Goal: Task Accomplishment & Management: Manage account settings

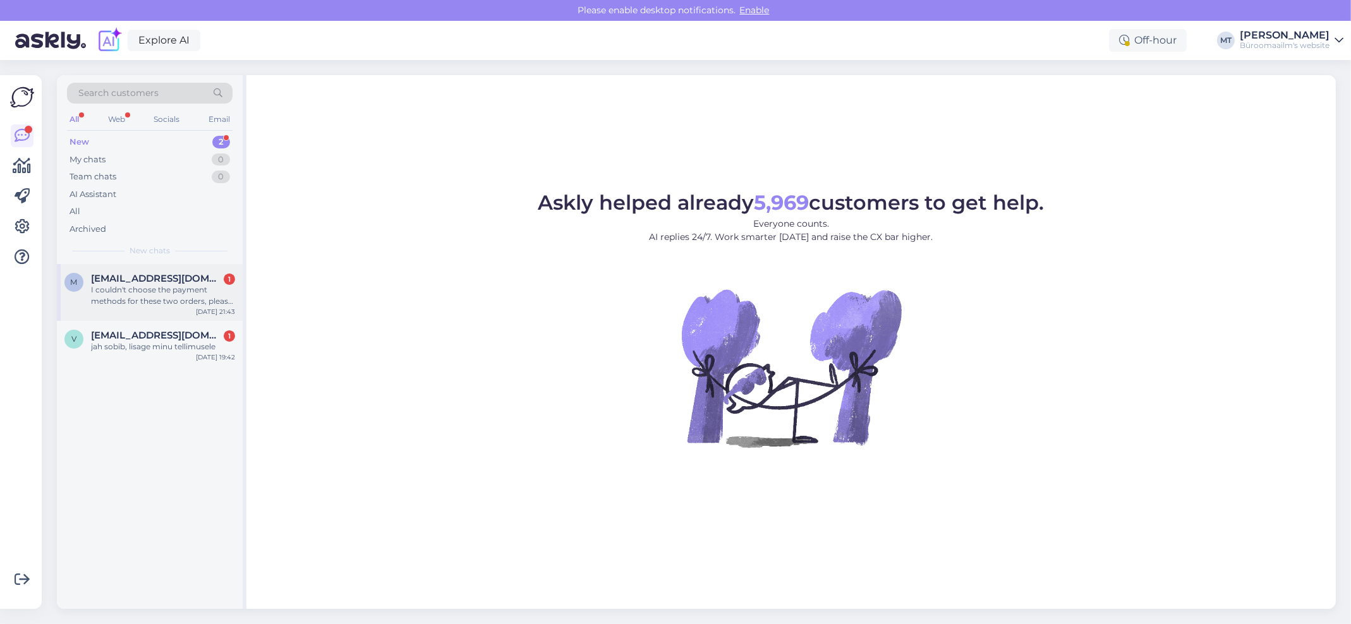
click at [99, 281] on span "mervetalunn1@gmail.com" at bounding box center [156, 278] width 131 height 11
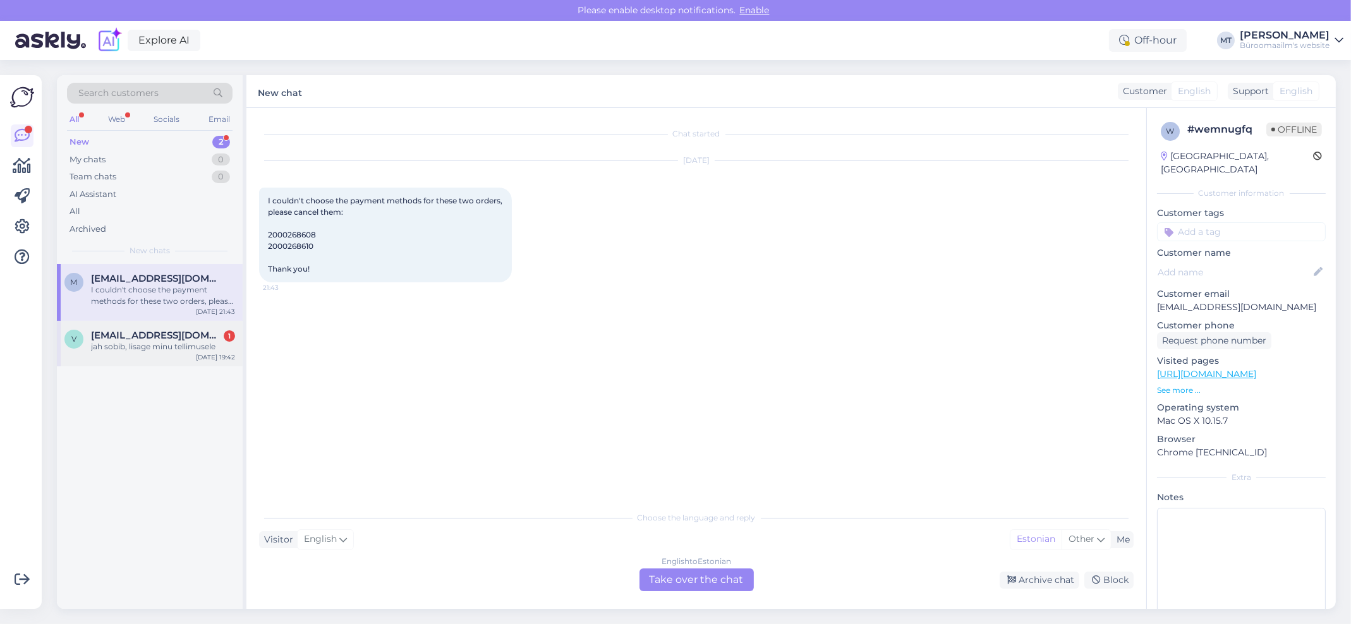
click at [131, 344] on div "jah sobib, lisage minu tellimusele" at bounding box center [163, 346] width 144 height 11
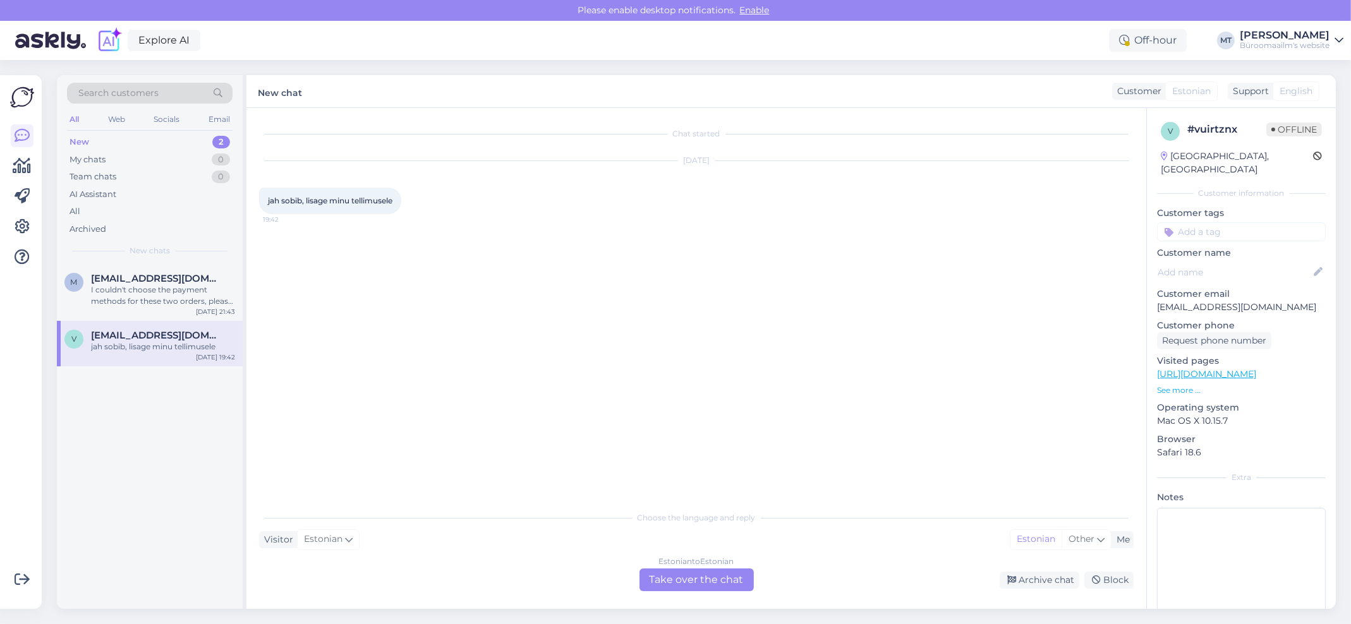
click at [694, 582] on div "Estonian to Estonian Take over the chat" at bounding box center [696, 580] width 114 height 23
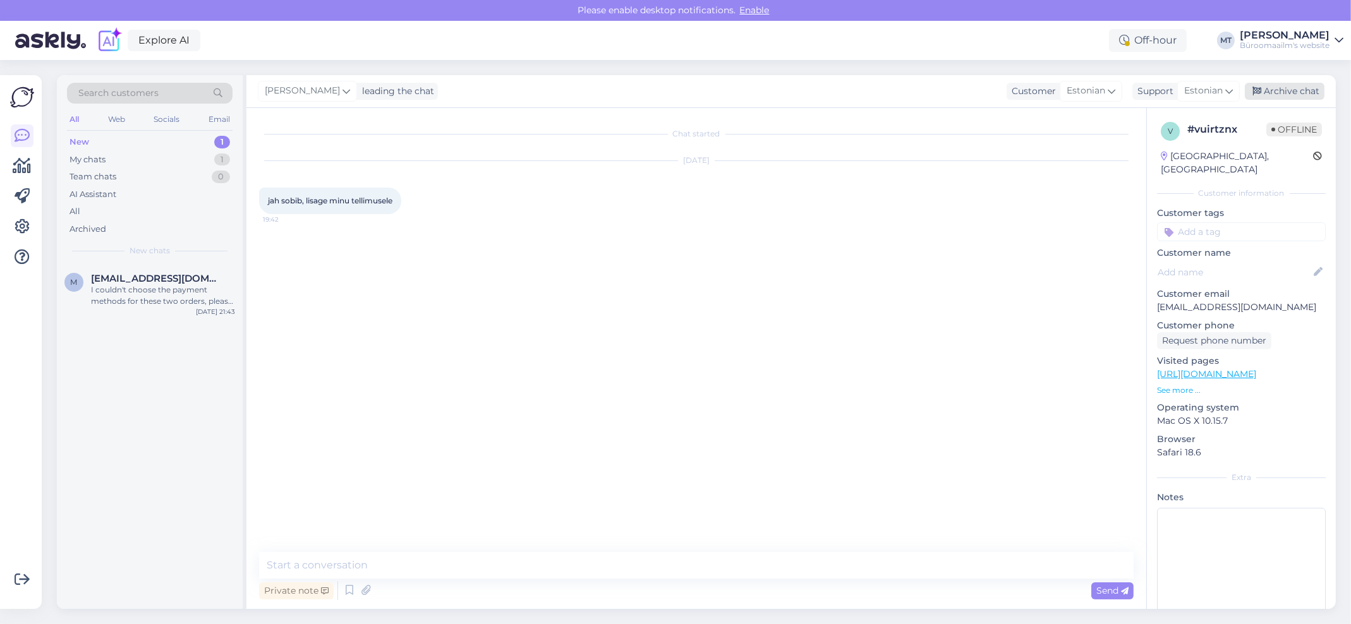
click at [1285, 88] on div "Archive chat" at bounding box center [1284, 91] width 80 height 17
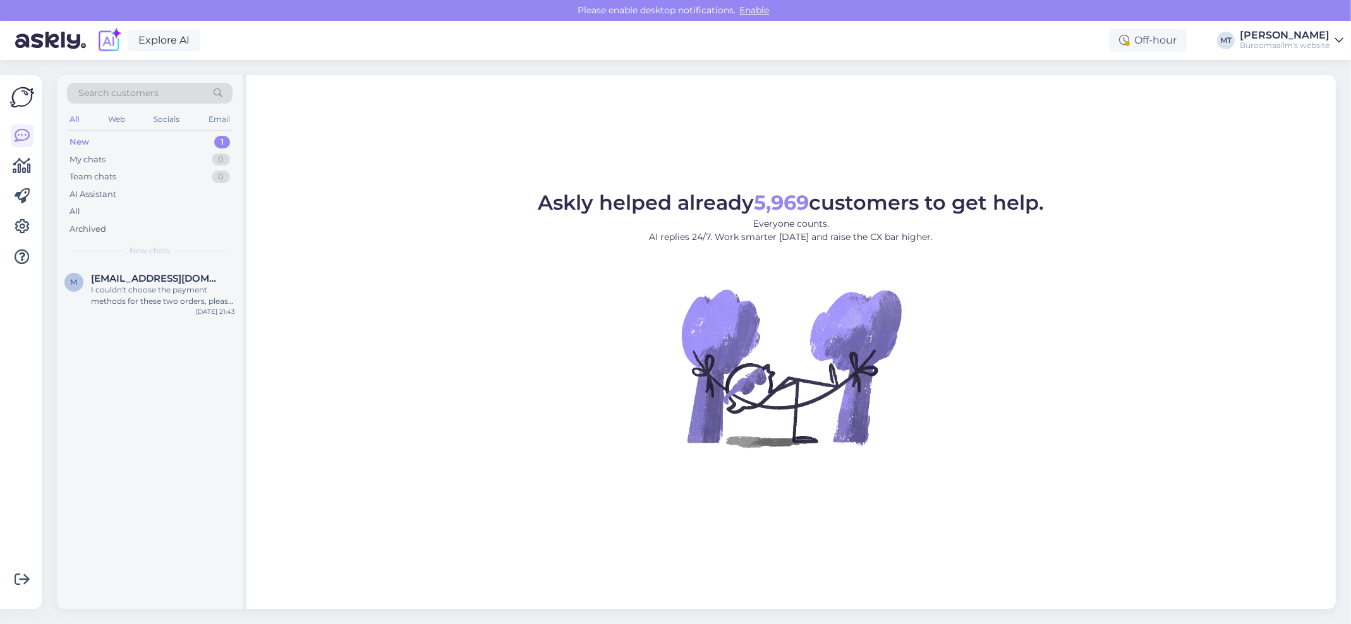
click at [79, 136] on div "New" at bounding box center [79, 142] width 20 height 13
click at [95, 273] on span "mervetalunn1@gmail.com" at bounding box center [156, 278] width 131 height 11
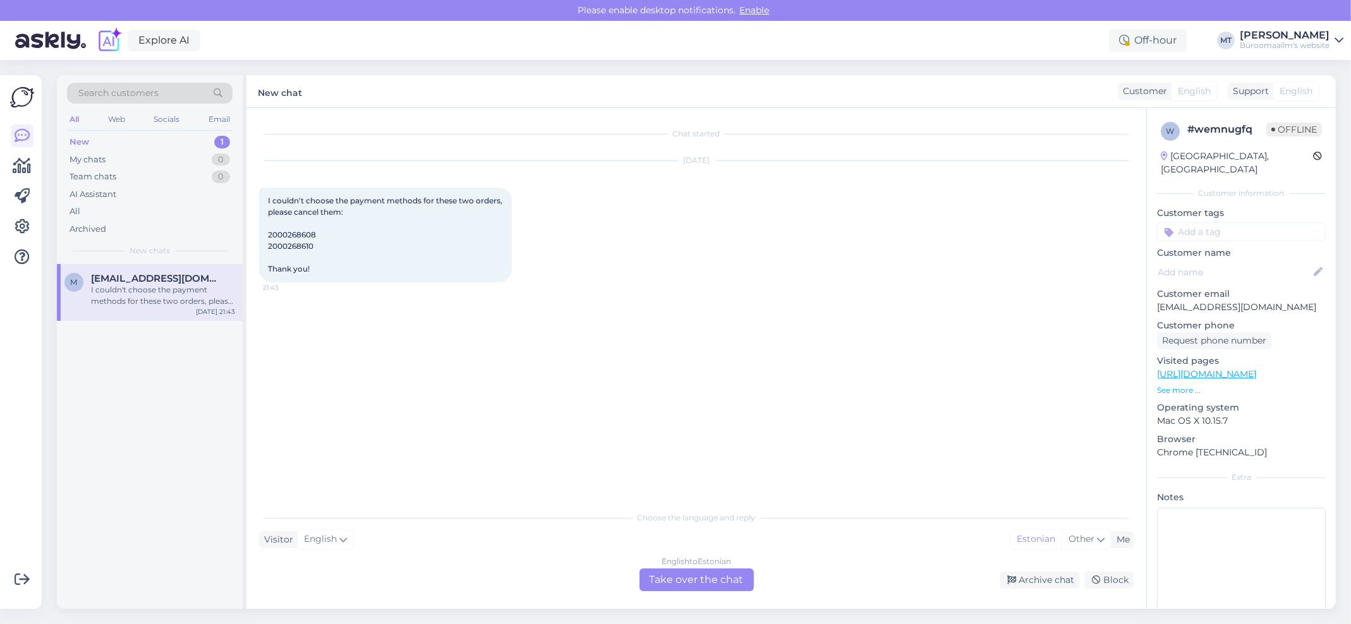
click at [714, 575] on div "English to Estonian Take over the chat" at bounding box center [696, 580] width 114 height 23
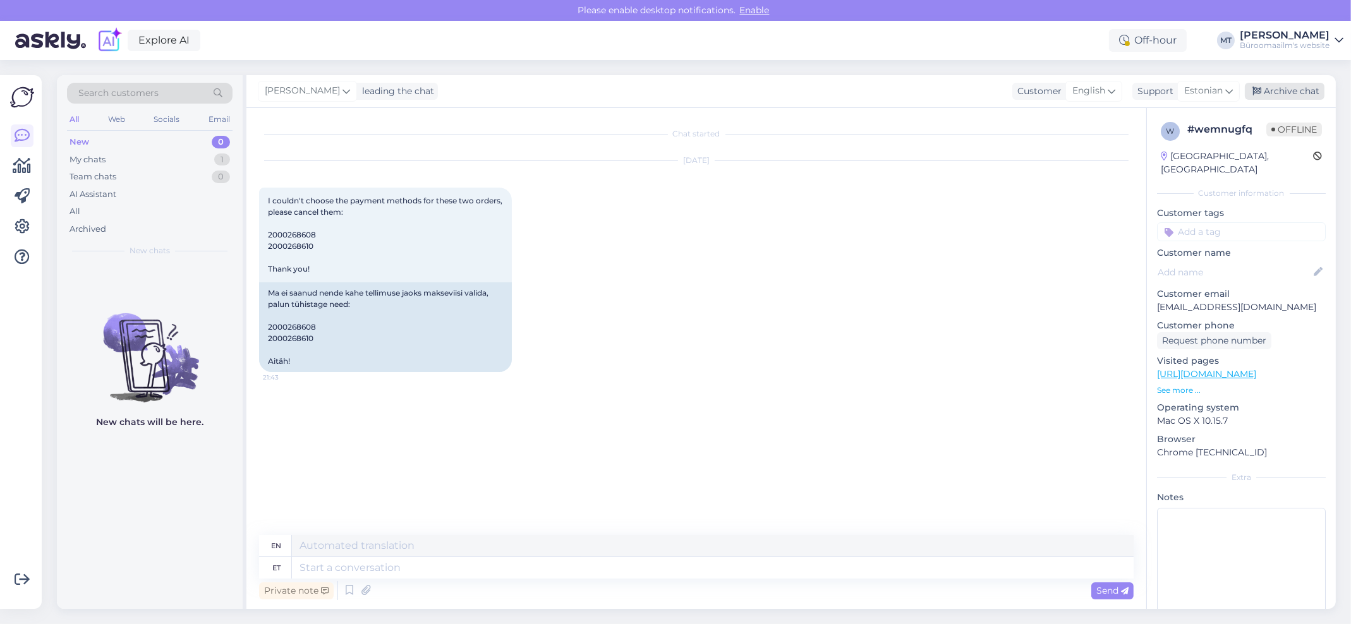
click at [1301, 90] on div "Archive chat" at bounding box center [1284, 91] width 80 height 17
